Goal: Task Accomplishment & Management: Manage account settings

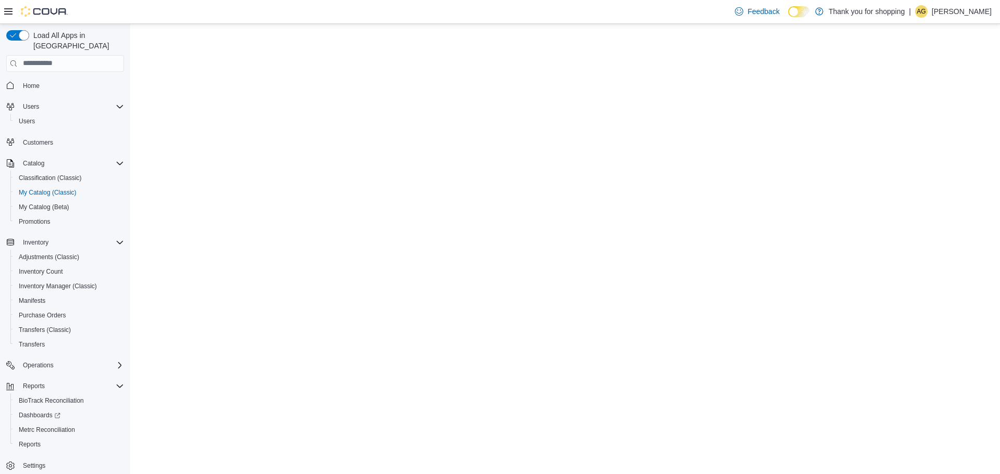
select select "**********"
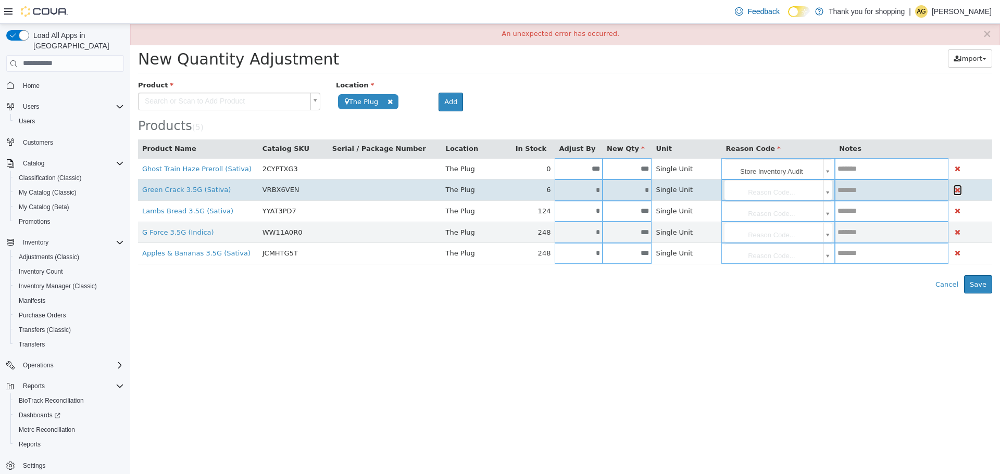
click at [955, 191] on icon "button" at bounding box center [957, 189] width 6 height 7
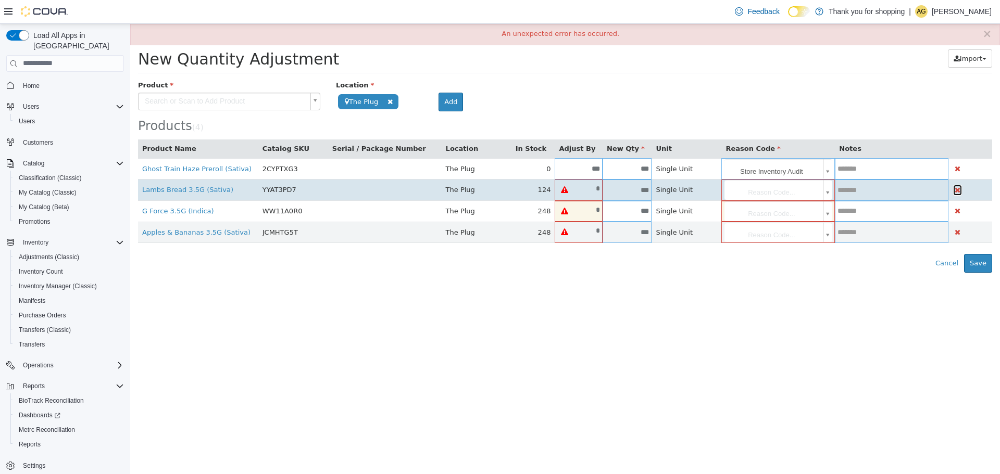
click at [954, 191] on icon "button" at bounding box center [957, 189] width 6 height 7
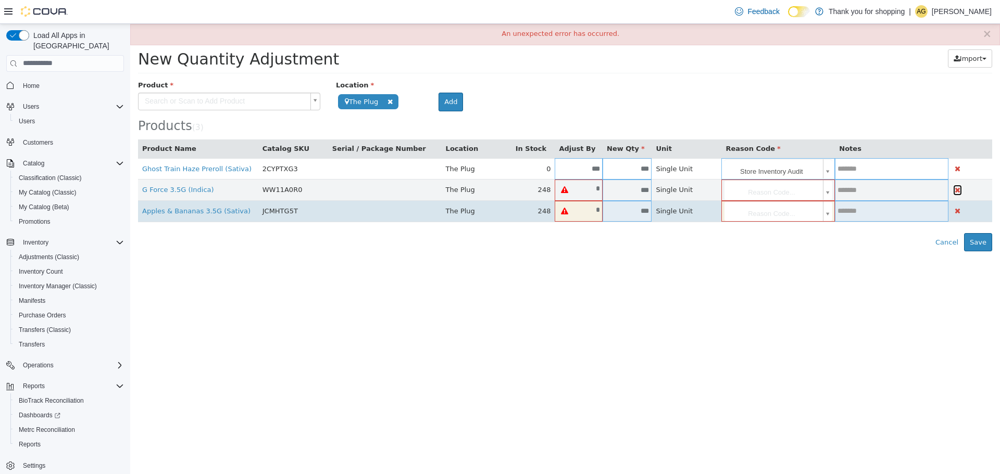
click at [956, 187] on icon "button" at bounding box center [957, 189] width 6 height 7
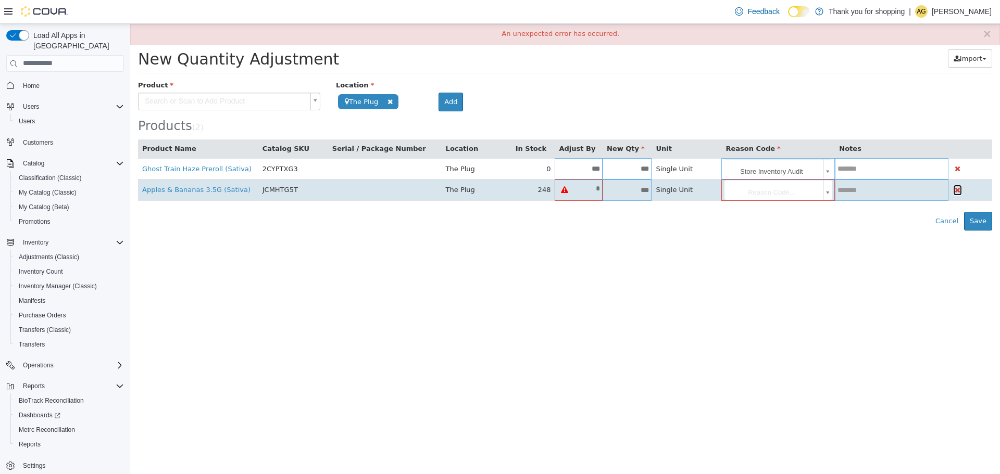
click at [956, 193] on icon "button" at bounding box center [957, 189] width 6 height 7
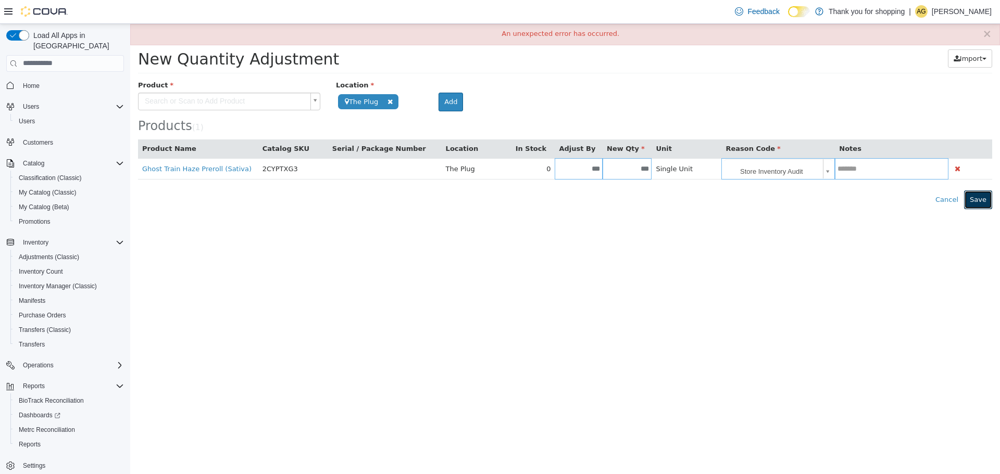
click at [983, 205] on button "Save" at bounding box center [978, 199] width 28 height 19
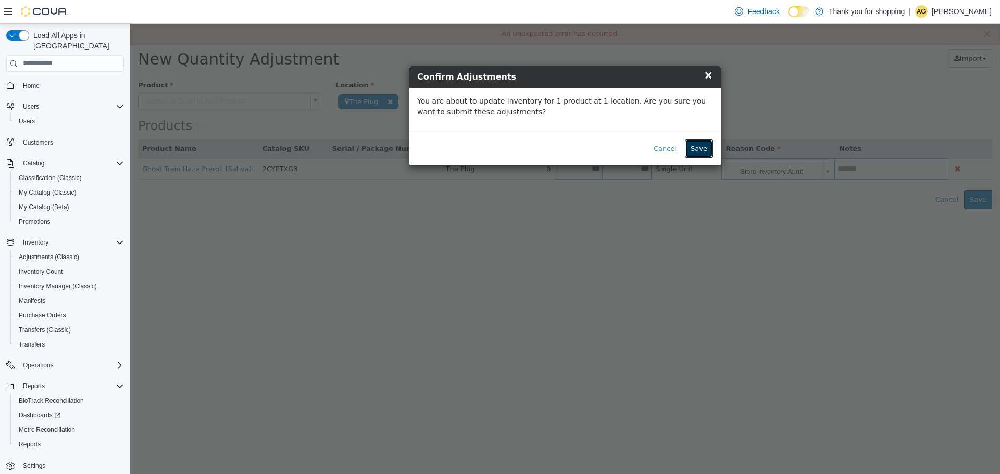
click at [703, 146] on button "Save" at bounding box center [699, 148] width 28 height 19
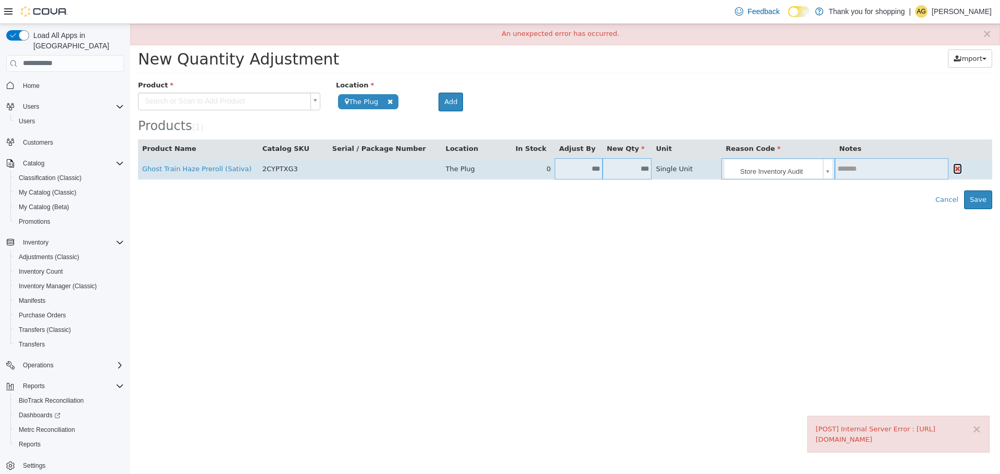
click at [955, 170] on icon "button" at bounding box center [957, 168] width 6 height 7
